Goal: Navigation & Orientation: Find specific page/section

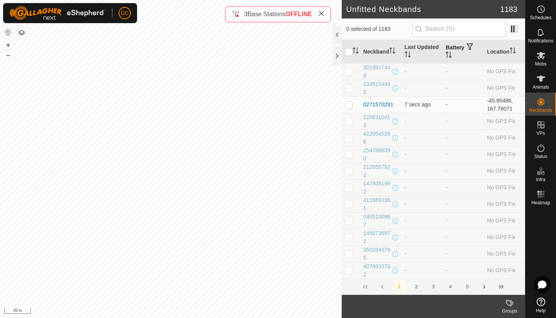
drag, startPoint x: 447, startPoint y: 53, endPoint x: 443, endPoint y: 58, distance: 6.0
click at [445, 58] on p-sorticon "Activate to sort" at bounding box center [448, 56] width 6 height 6
click at [445, 57] on icon "Activate to sort" at bounding box center [448, 55] width 6 height 6
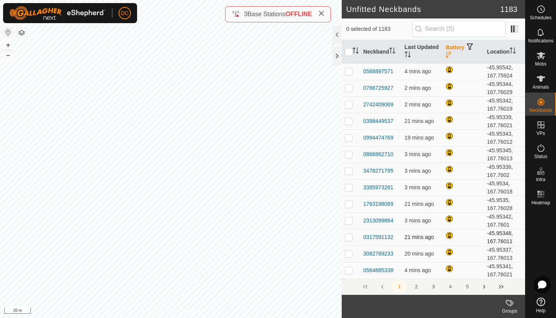
click at [477, 244] on td at bounding box center [462, 237] width 41 height 17
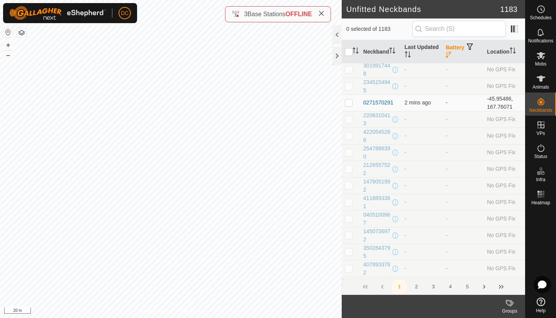
scroll to position [698, 0]
click at [336, 56] on div at bounding box center [336, 56] width 9 height 19
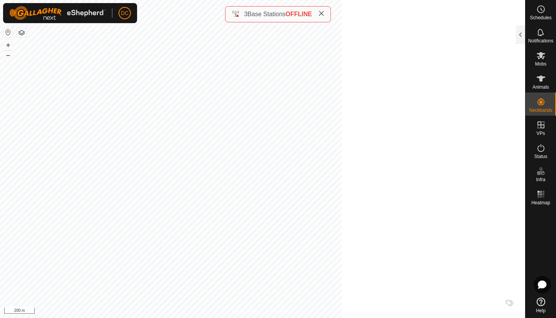
scroll to position [6223, 0]
click at [539, 16] on span "Schedules" at bounding box center [541, 17] width 22 height 5
click at [543, 85] on span "Animals" at bounding box center [540, 87] width 17 height 5
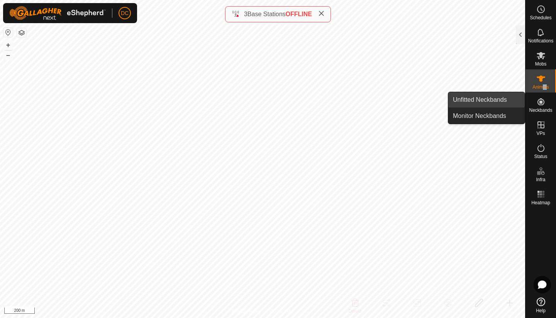
click at [525, 111] on es-menu-bar "Schedules Notifications Mobs Animals Neckbands VPs Status Infra Heatmap Help Un…" at bounding box center [540, 159] width 31 height 318
click at [500, 100] on link "Unfitted Neckbands" at bounding box center [486, 99] width 76 height 15
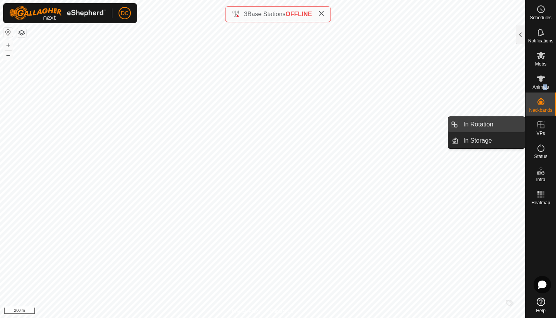
click at [487, 124] on link "In Rotation" at bounding box center [492, 124] width 66 height 15
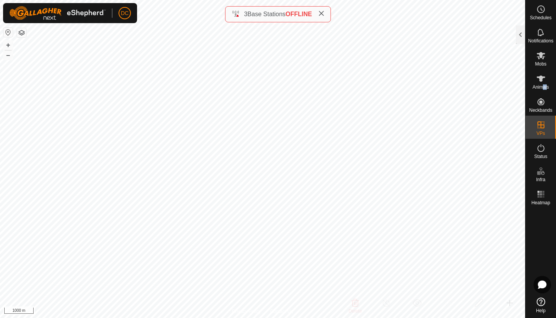
click at [543, 37] on es-notification-svg-icon at bounding box center [541, 32] width 14 height 12
click at [542, 37] on es-notification-svg-icon at bounding box center [541, 32] width 14 height 12
click at [518, 34] on div at bounding box center [520, 34] width 9 height 19
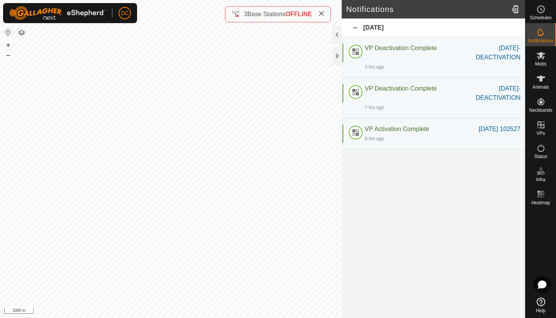
click at [544, 154] on es-activation-svg-icon at bounding box center [541, 148] width 14 height 12
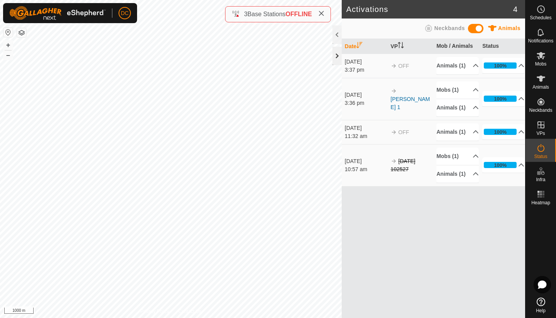
click at [339, 60] on div at bounding box center [336, 56] width 9 height 19
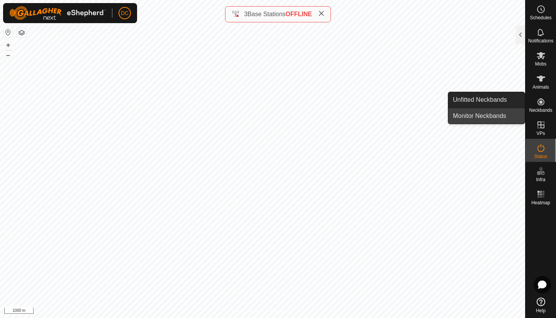
click at [489, 117] on link "Monitor Neckbands" at bounding box center [486, 115] width 76 height 15
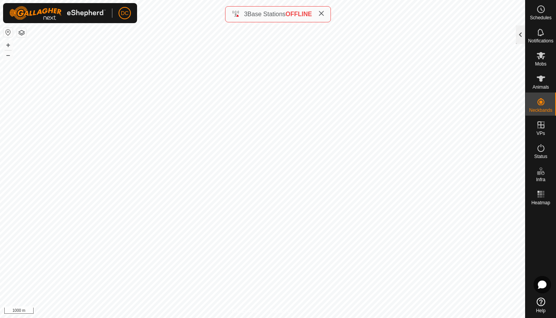
click at [519, 34] on div at bounding box center [520, 34] width 9 height 19
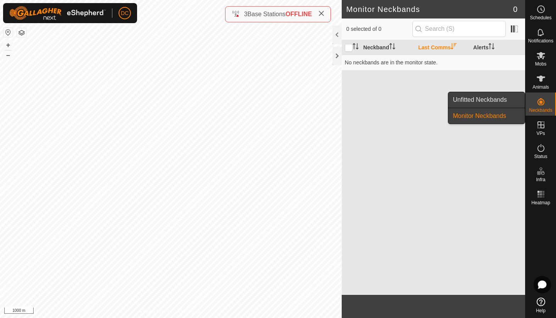
click at [501, 100] on link "Unfitted Neckbands" at bounding box center [486, 99] width 76 height 15
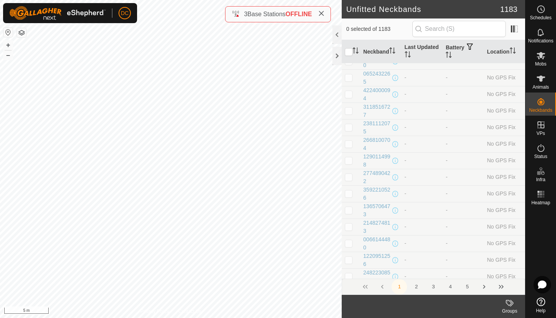
scroll to position [3105, 0]
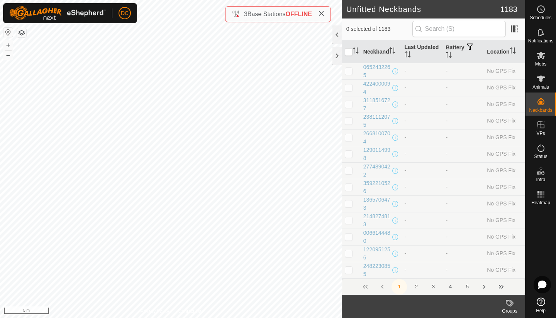
click at [416, 288] on button "2" at bounding box center [415, 286] width 15 height 15
click at [434, 288] on button "3" at bounding box center [432, 286] width 15 height 15
click at [451, 288] on button "4" at bounding box center [449, 286] width 15 height 15
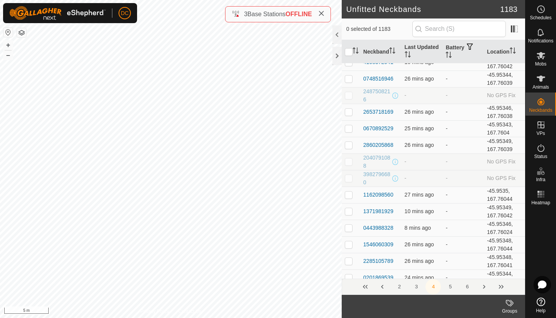
scroll to position [739, 0]
click at [447, 53] on icon "Activate to sort" at bounding box center [448, 55] width 6 height 6
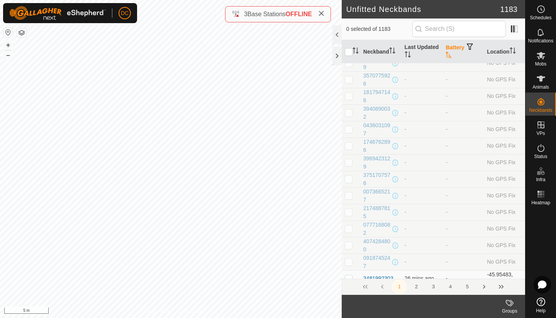
scroll to position [0, 0]
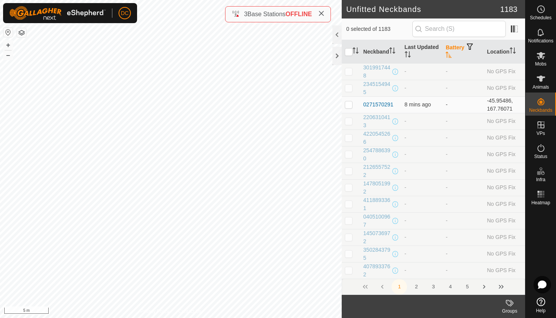
click at [447, 53] on icon "Activate to sort" at bounding box center [448, 55] width 6 height 6
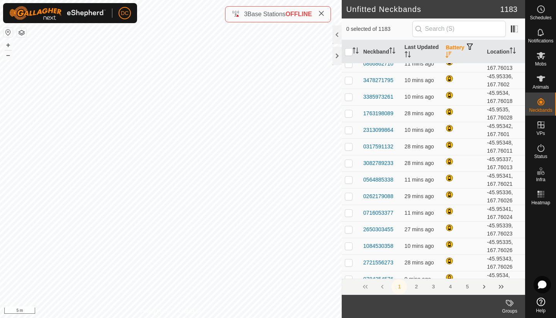
scroll to position [90, 0]
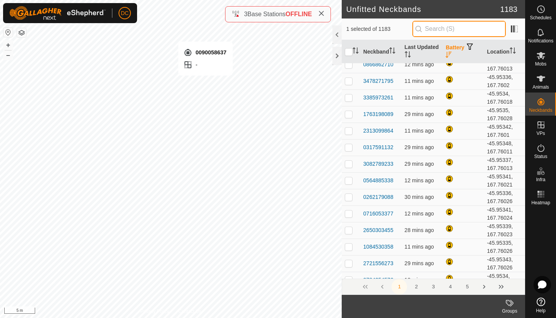
click at [434, 28] on input "text" at bounding box center [458, 29] width 93 height 16
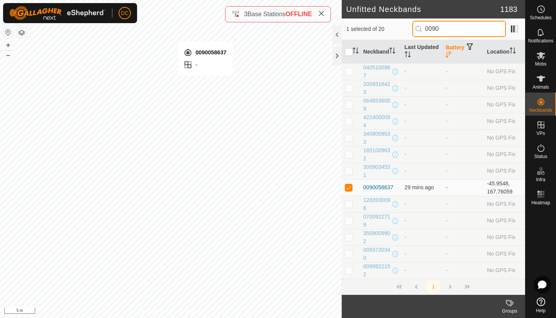
type input "00900"
checkbox input "true"
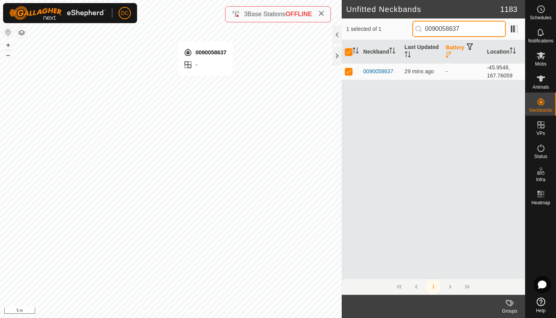
type input "0090058637"
click at [448, 56] on icon "Activate to sort" at bounding box center [448, 55] width 6 height 6
checkbox input "false"
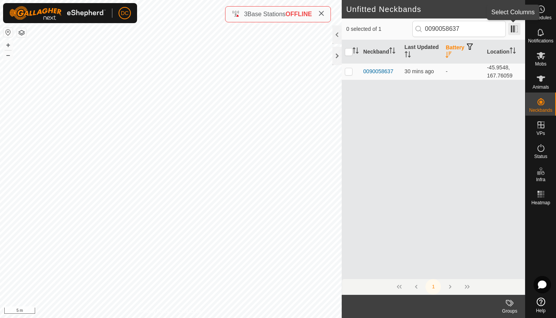
click at [512, 29] on span at bounding box center [514, 29] width 12 height 12
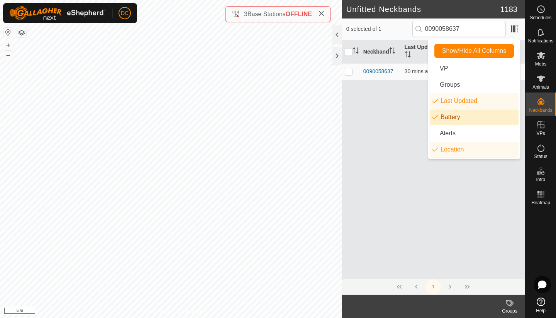
click at [435, 116] on li "Battery" at bounding box center [474, 117] width 89 height 15
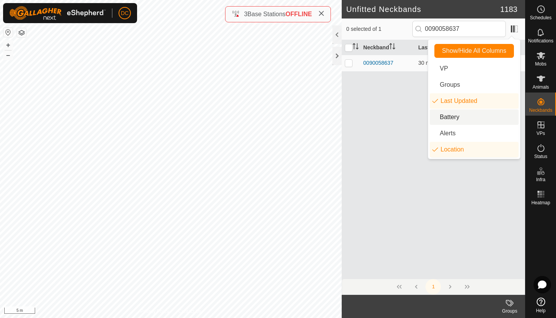
click at [435, 116] on li "Battery" at bounding box center [474, 117] width 89 height 15
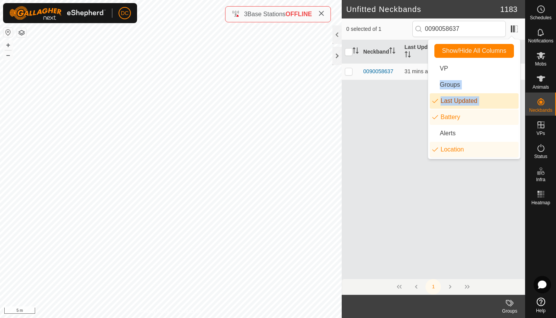
drag, startPoint x: 443, startPoint y: 66, endPoint x: 439, endPoint y: 115, distance: 49.6
click at [439, 115] on ul "VP Groups Last Updated Battery Alerts Location" at bounding box center [474, 109] width 89 height 97
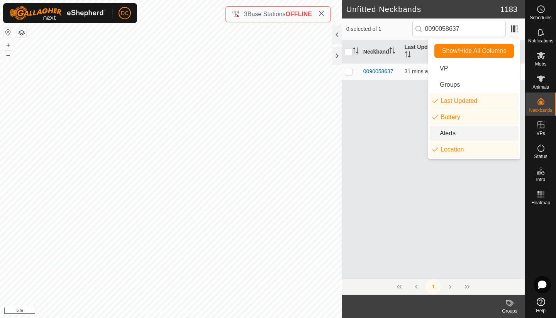
click at [438, 133] on li "Alerts" at bounding box center [474, 133] width 89 height 15
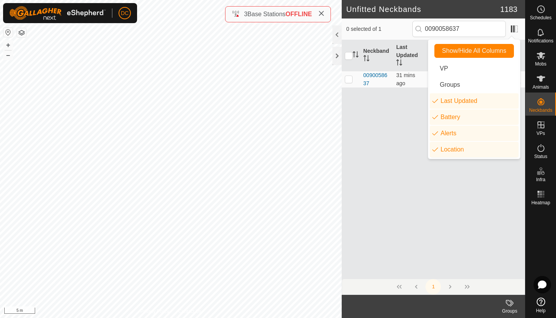
click at [414, 182] on div "Neckband Last Updated Battery Alerts Location 0090058637 31 mins ago - - -45.95…" at bounding box center [433, 159] width 183 height 239
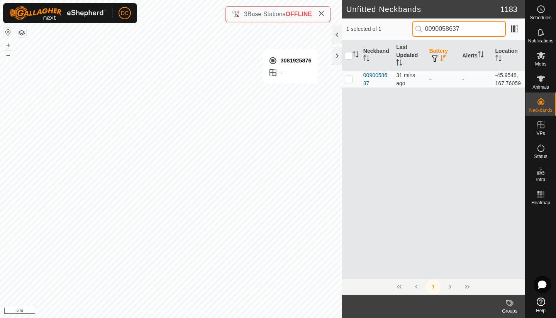
click at [468, 33] on input "0090058637" at bounding box center [458, 29] width 93 height 16
type input "0"
type input "3081925876"
checkbox input "true"
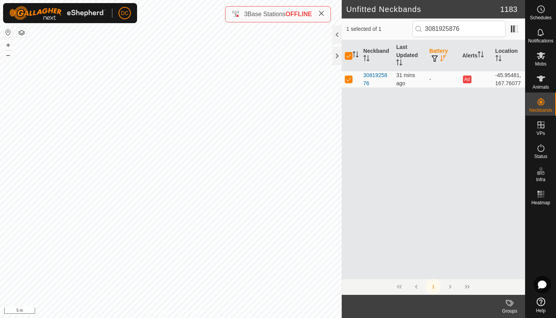
checkbox input "false"
click at [540, 7] on icon at bounding box center [540, 9] width 9 height 9
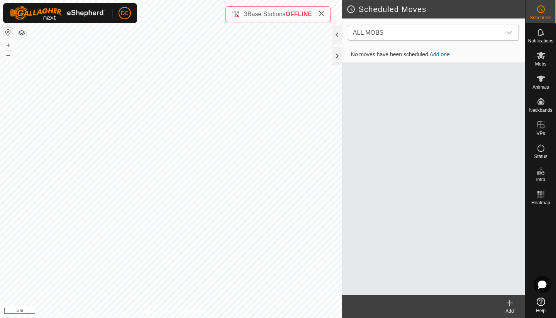
click at [512, 32] on icon "dropdown trigger" at bounding box center [508, 32] width 5 height 3
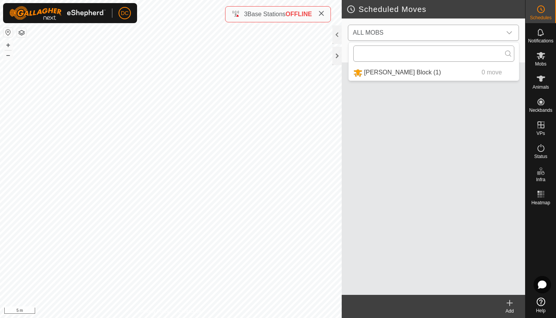
click at [487, 51] on input "text" at bounding box center [433, 54] width 161 height 16
click at [508, 32] on icon "dropdown trigger" at bounding box center [509, 33] width 6 height 6
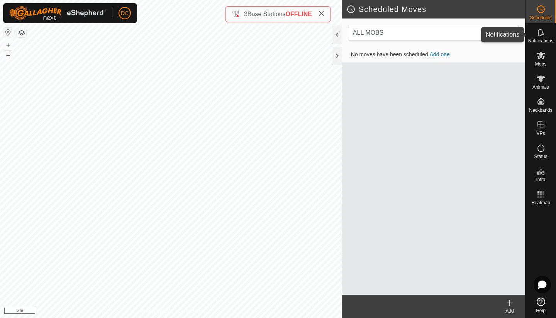
click at [542, 34] on icon at bounding box center [540, 32] width 9 height 9
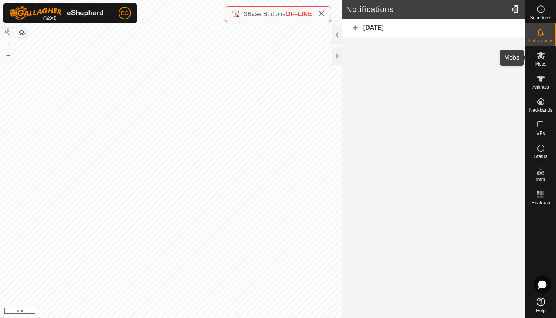
click at [541, 58] on icon at bounding box center [541, 55] width 8 height 7
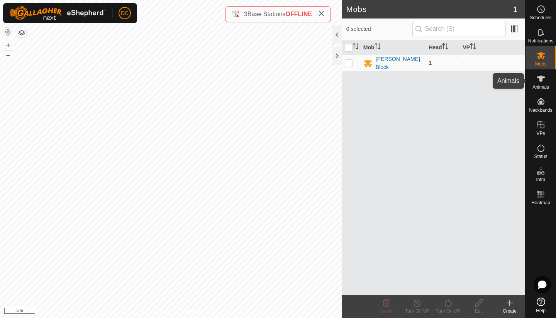
click at [541, 82] on icon at bounding box center [540, 78] width 9 height 9
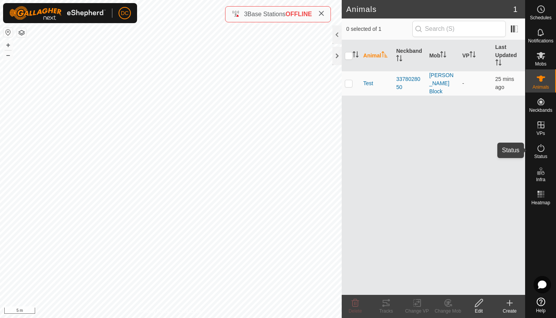
click at [540, 152] on icon at bounding box center [540, 148] width 7 height 8
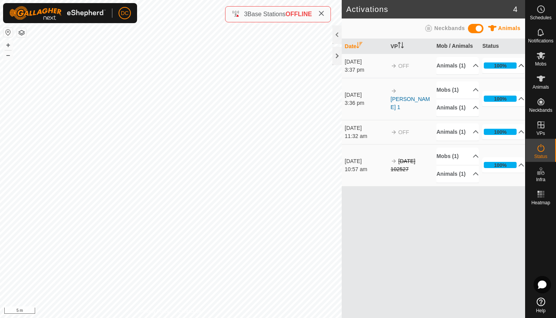
click at [516, 68] on p-accordion-header "100%" at bounding box center [503, 65] width 42 height 15
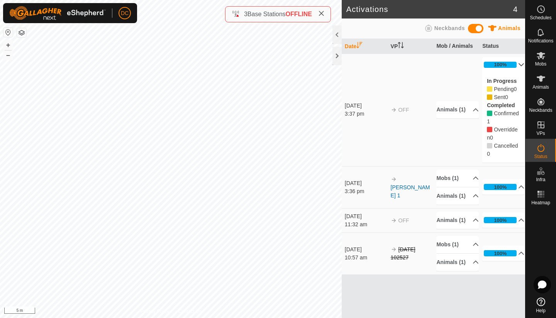
click at [518, 66] on p-accordion-header "100%" at bounding box center [503, 64] width 42 height 15
